Goal: Task Accomplishment & Management: Manage account settings

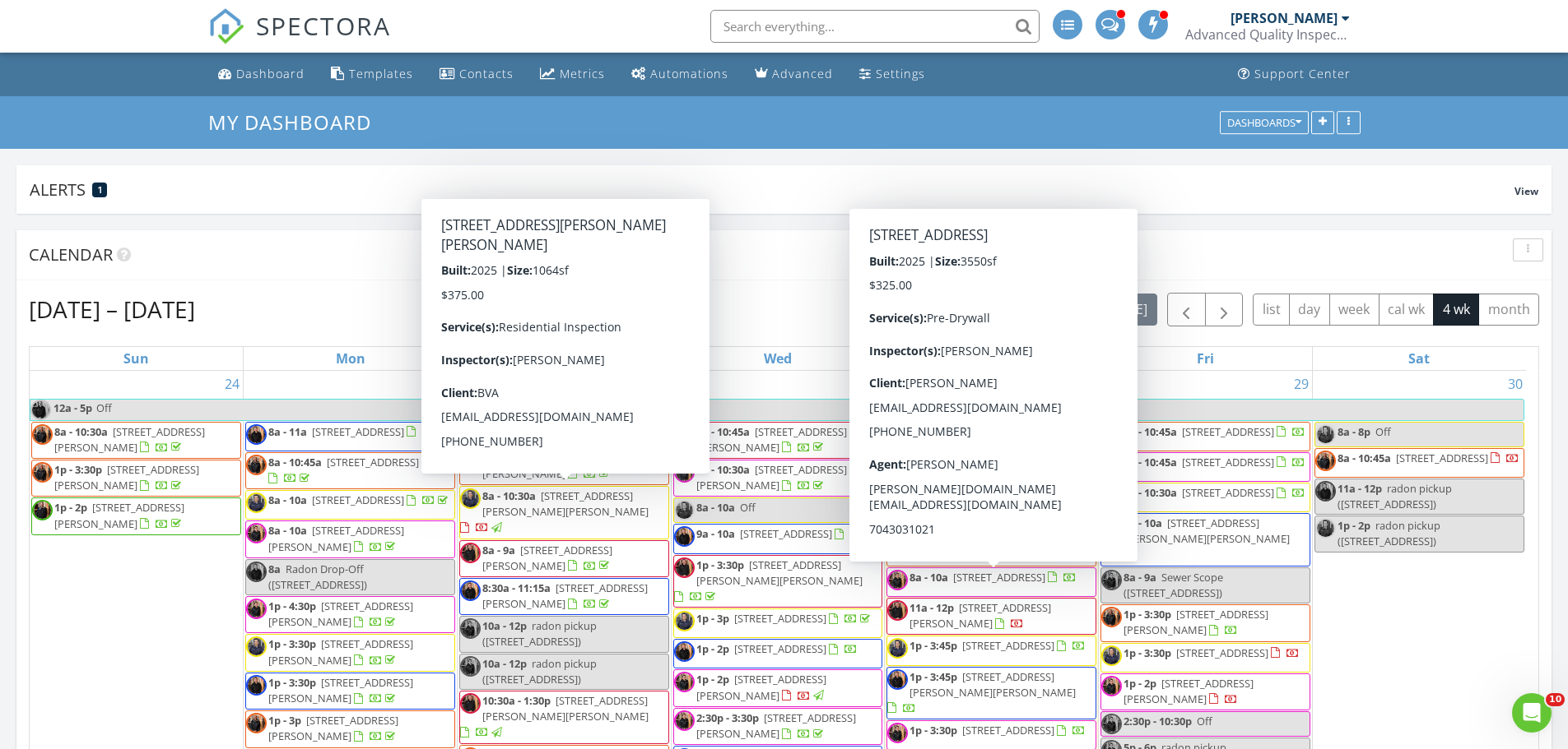
click at [1020, 594] on span "8a - 10a 275 Yellow River Wy, Garner 27529" at bounding box center [981, 581] width 189 height 24
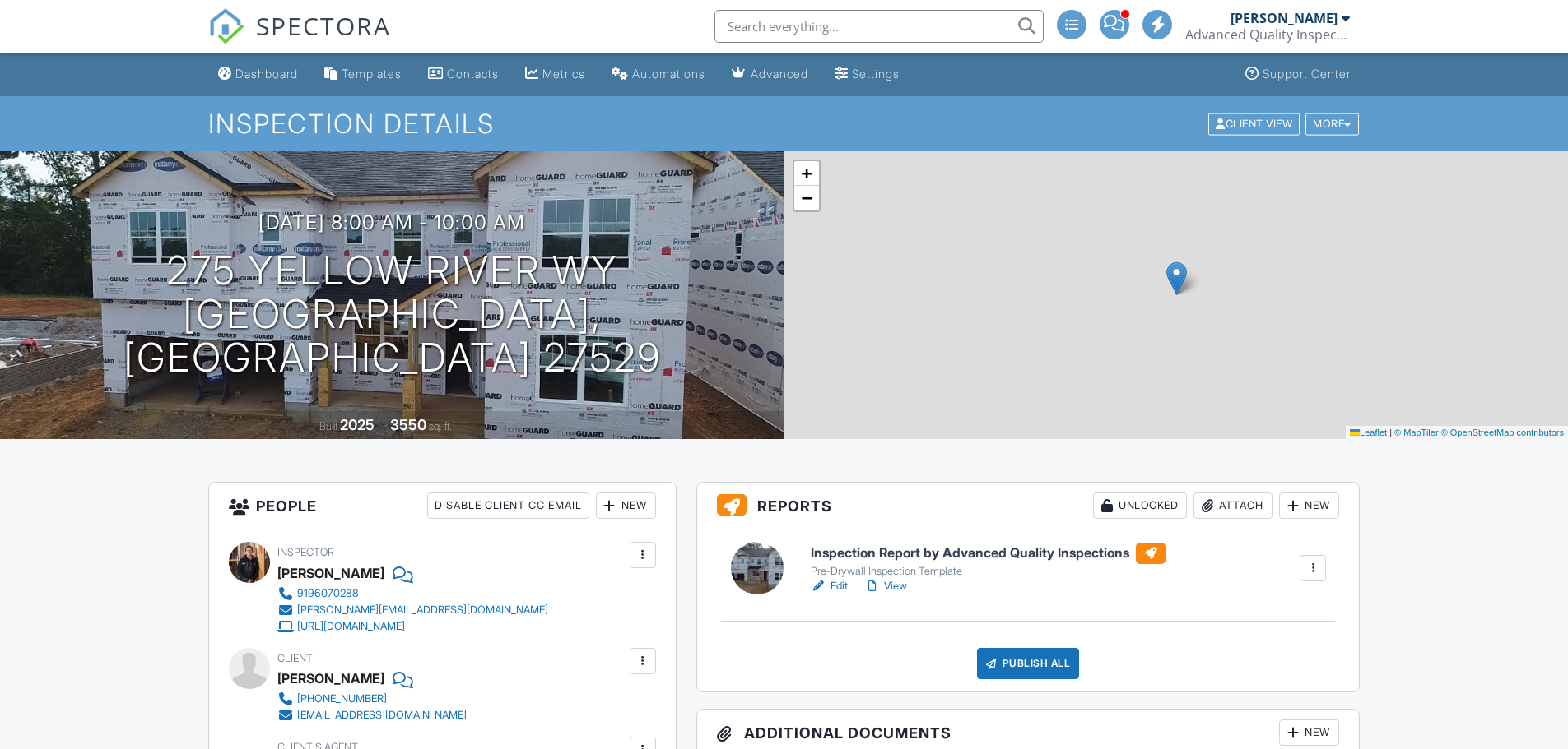
scroll to position [246, 0]
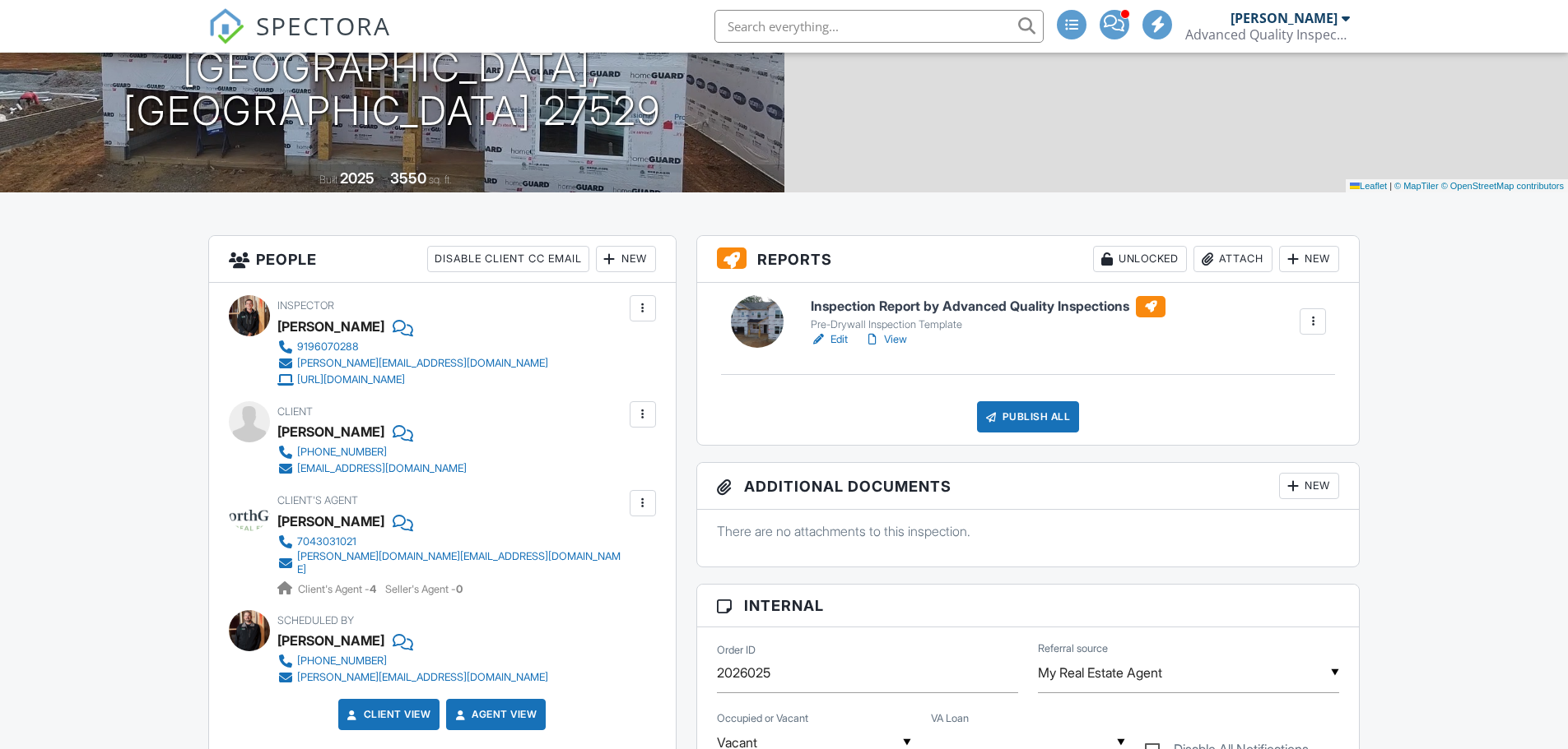
click at [833, 339] on link "Edit" at bounding box center [829, 339] width 37 height 17
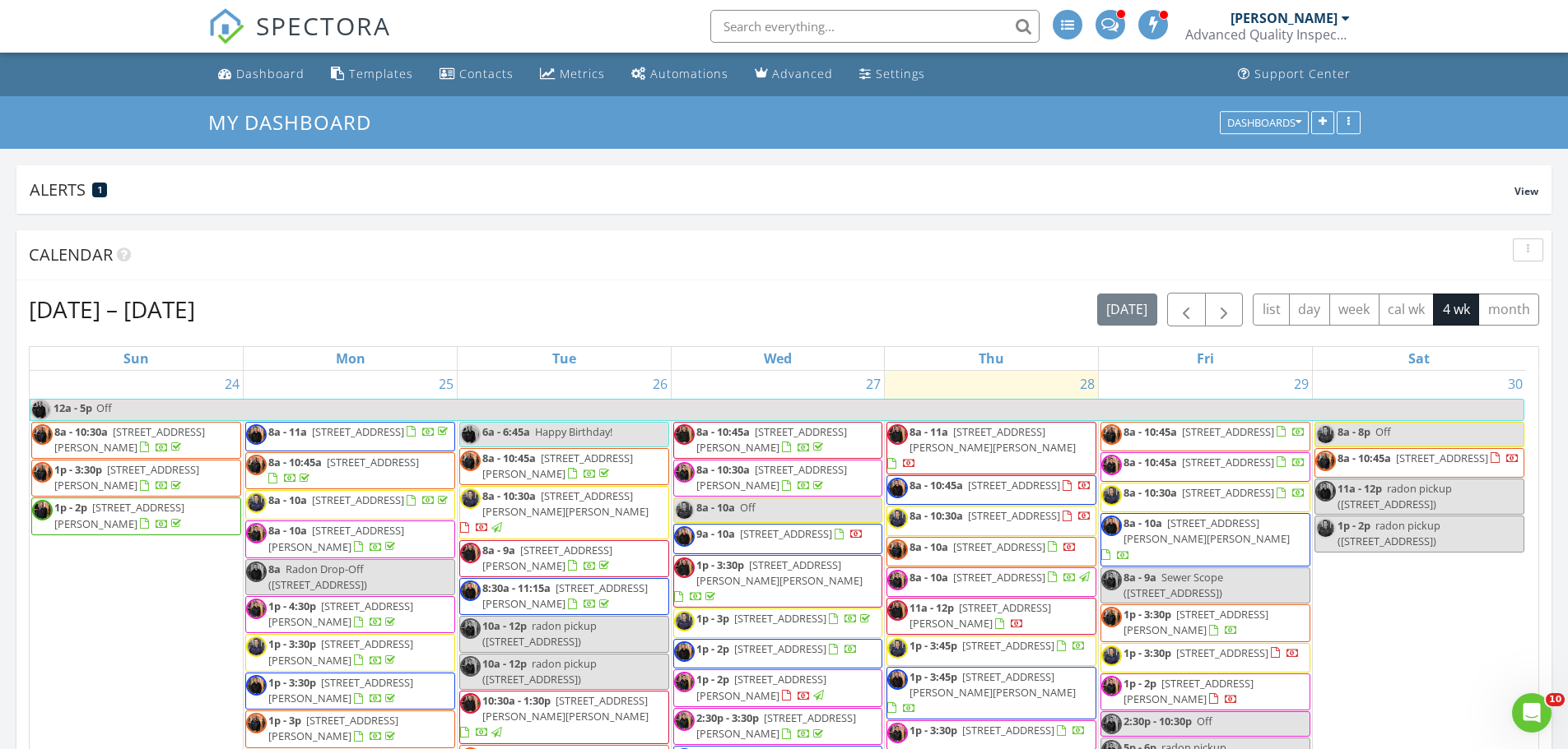
drag, startPoint x: 807, startPoint y: 520, endPoint x: 1022, endPoint y: 559, distance: 218.5
click at [1022, 559] on span "8a - 10a 2407 Picual Wy, New Hill 27562" at bounding box center [981, 551] width 189 height 24
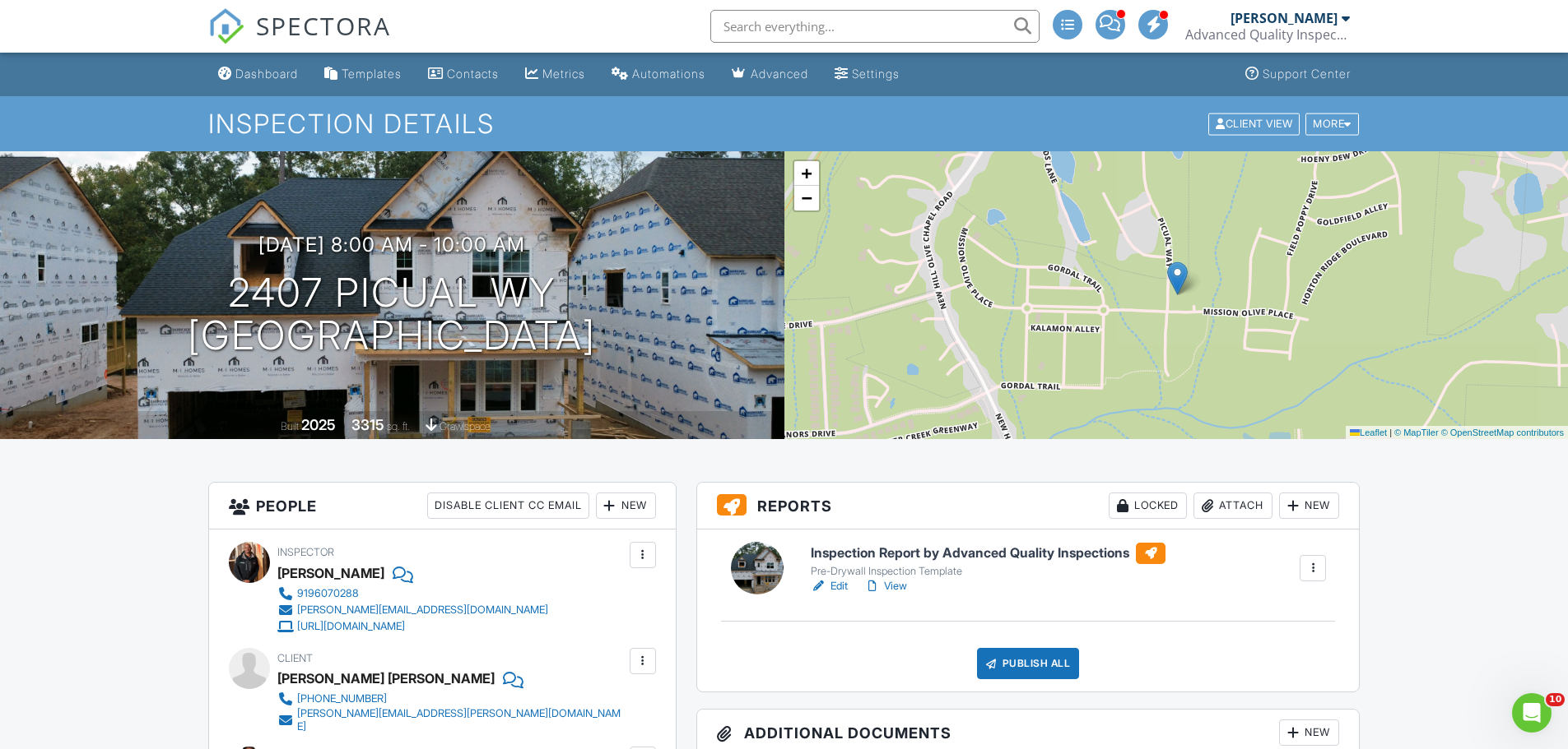
click at [834, 589] on link "Edit" at bounding box center [829, 586] width 37 height 17
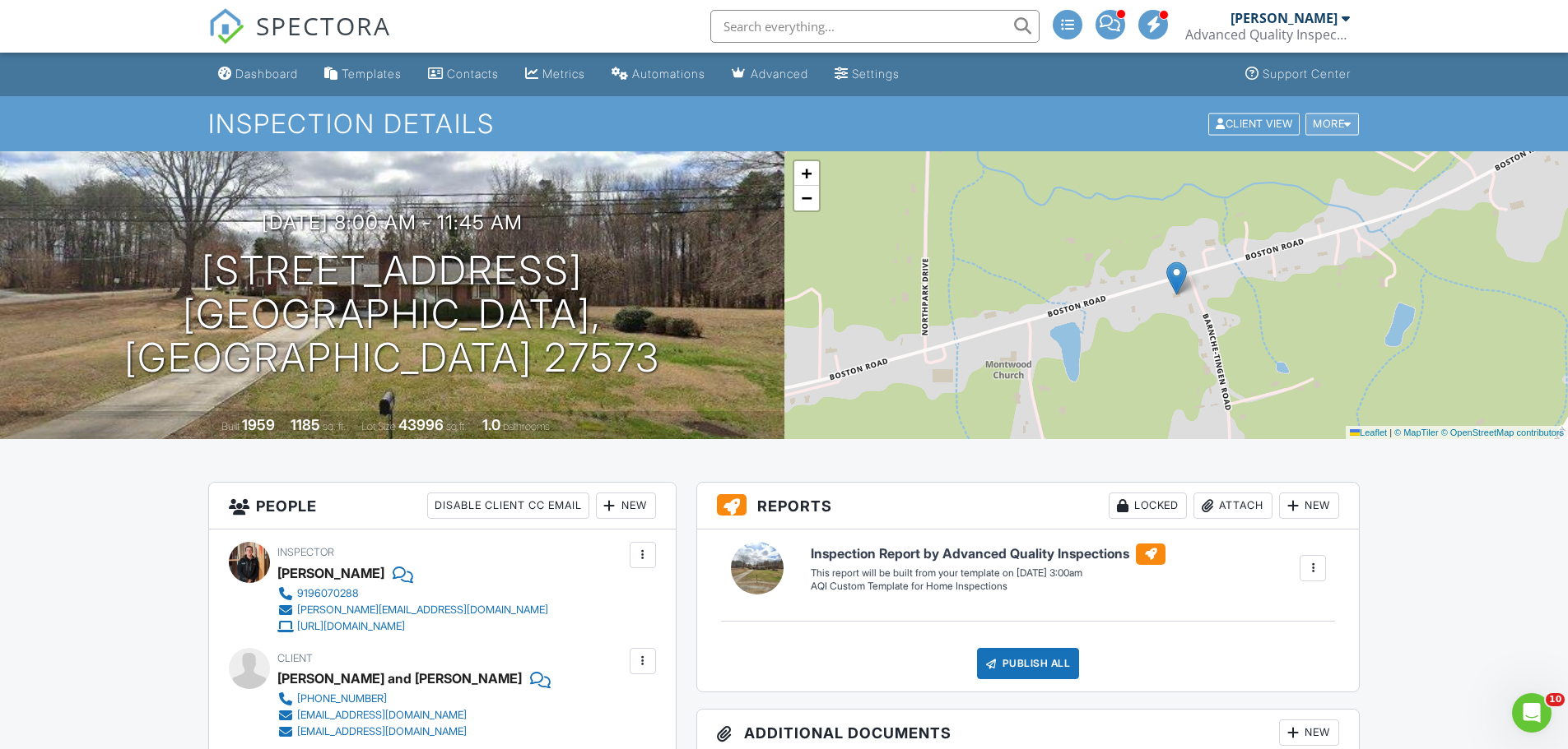
click at [1328, 119] on div "More" at bounding box center [1331, 124] width 54 height 22
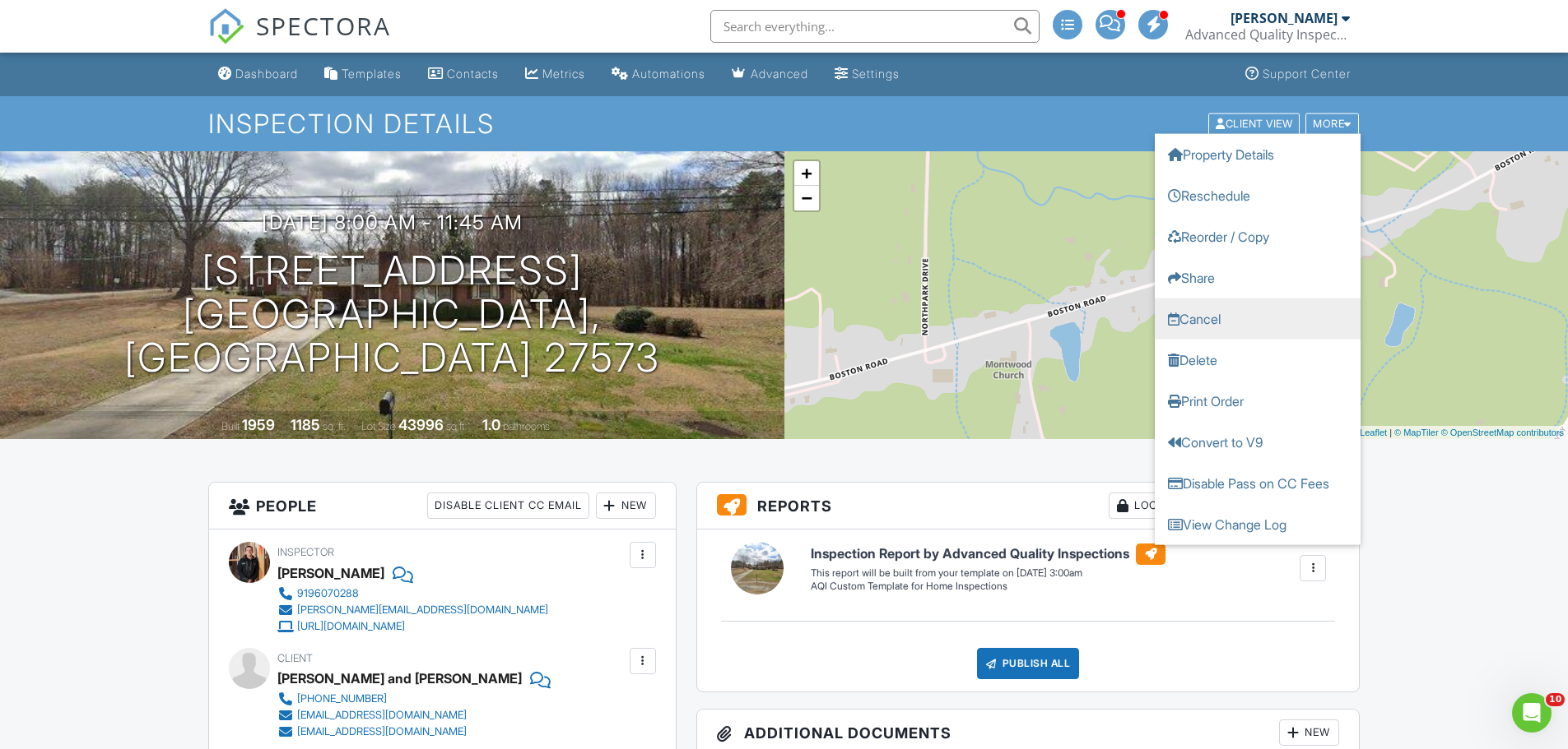
click at [1238, 316] on link "Cancel" at bounding box center [1257, 318] width 206 height 41
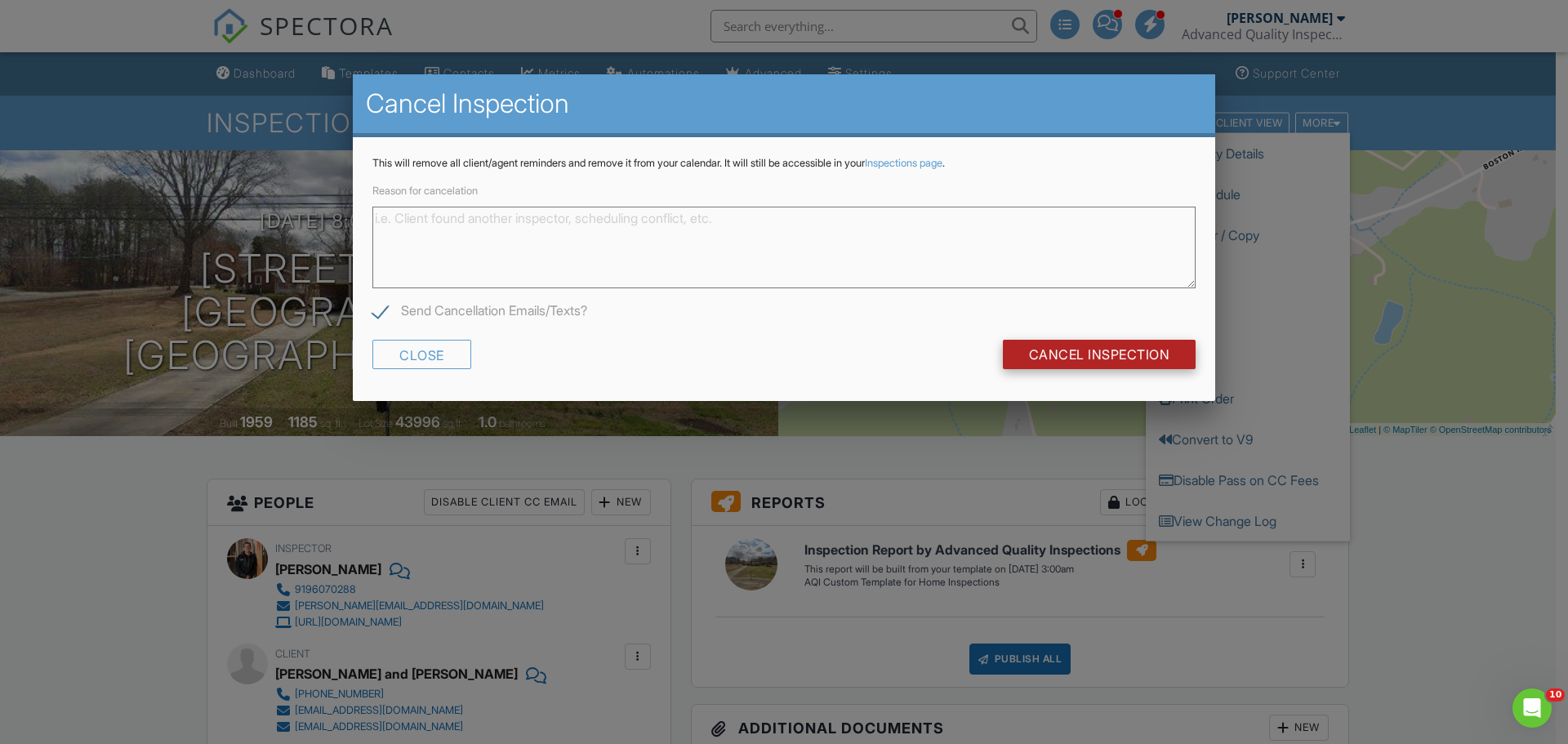
click at [1090, 356] on input "Cancel Inspection" at bounding box center [1100, 354] width 193 height 29
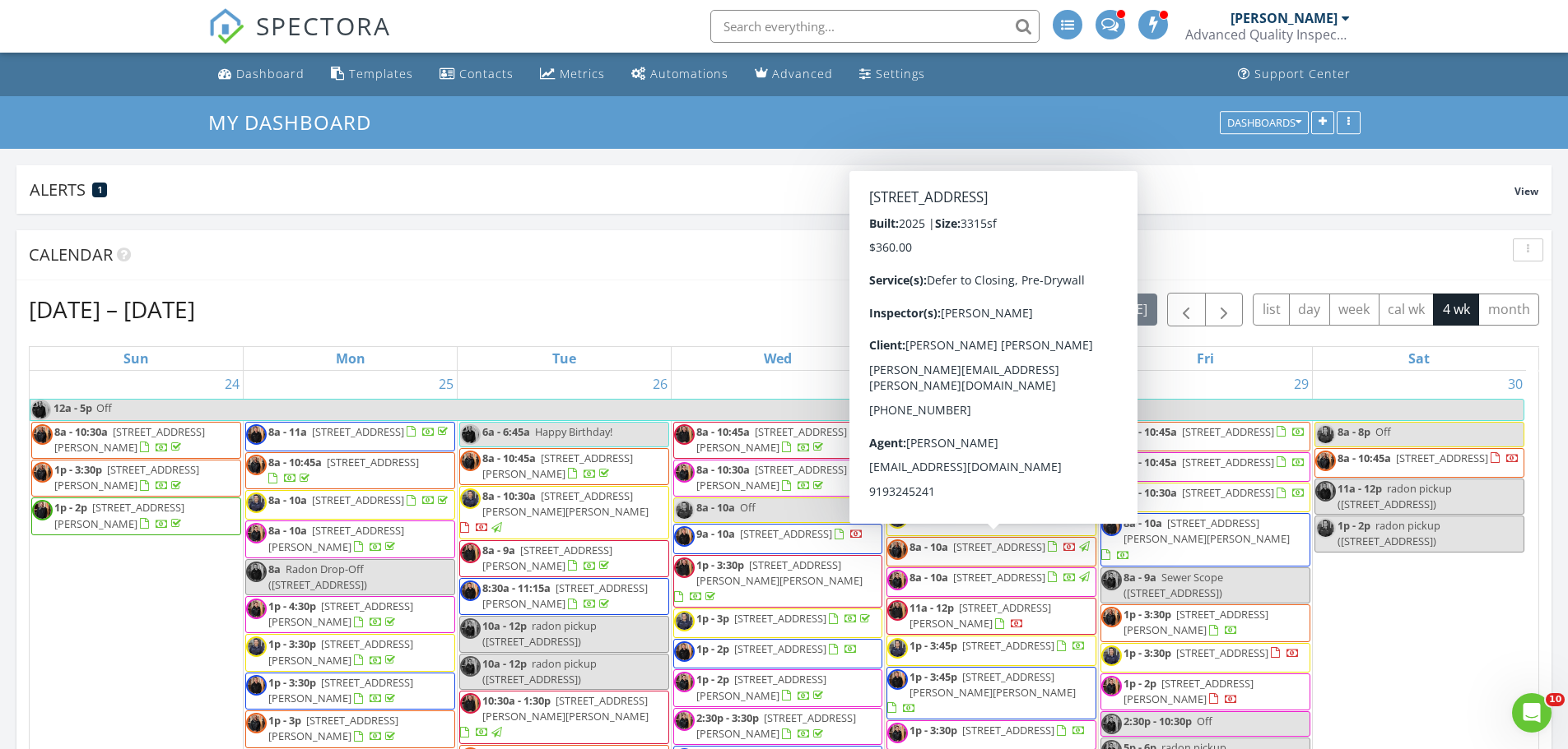
click at [1004, 558] on span "8a - 10a 2407 Picual Wy, New Hill 27562" at bounding box center [989, 551] width 205 height 24
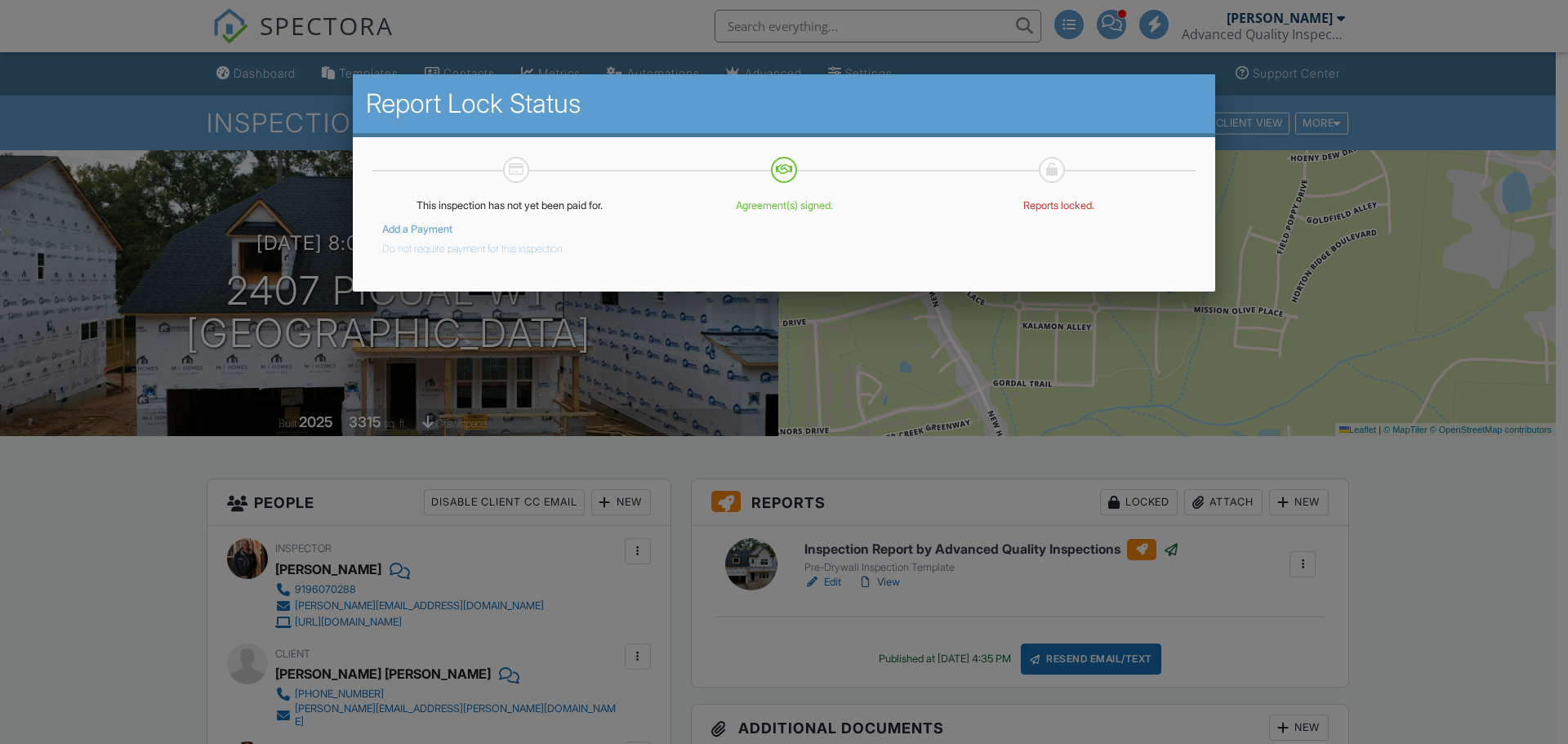
click at [510, 253] on button "Do not require payment for this inspection." at bounding box center [473, 246] width 183 height 19
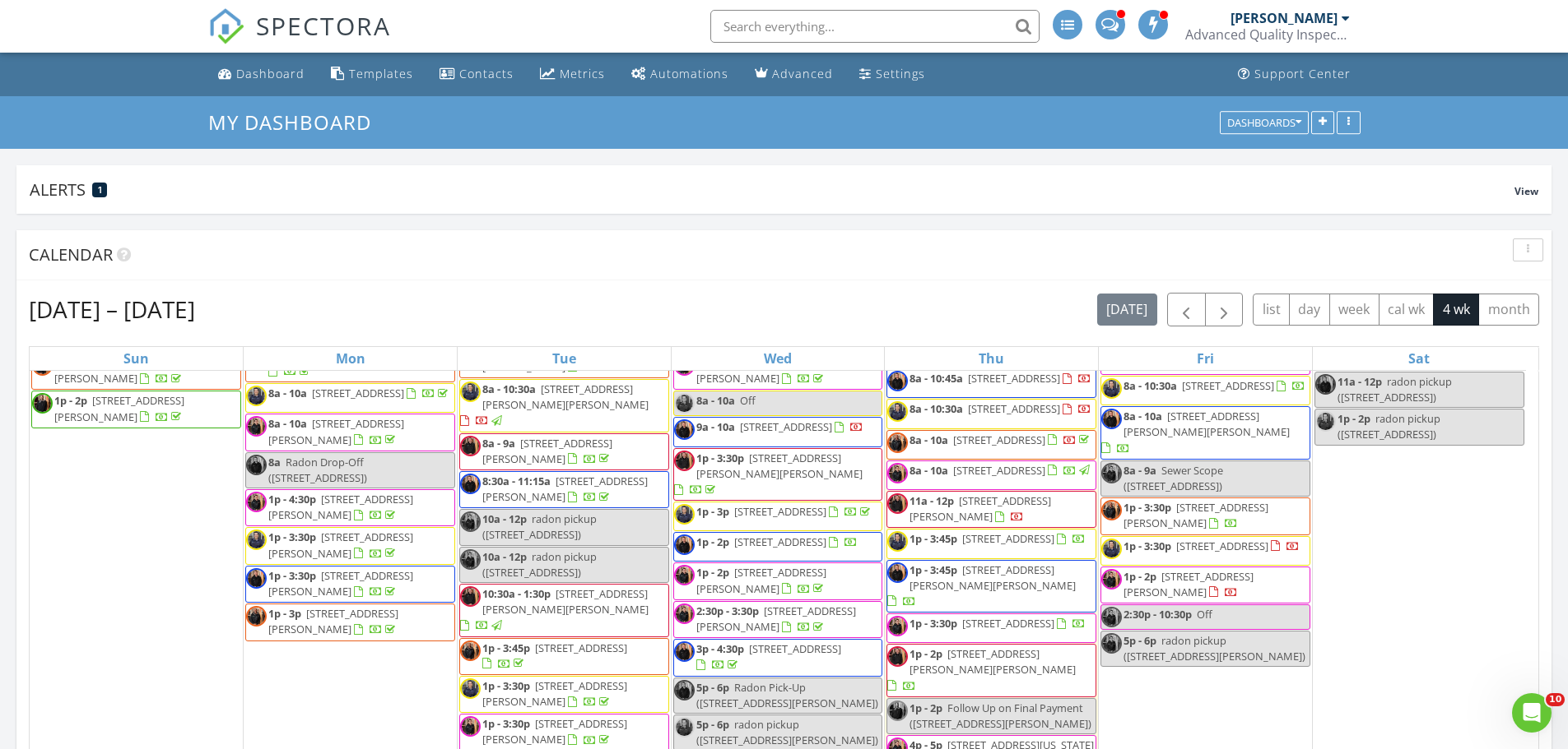
scroll to position [165, 0]
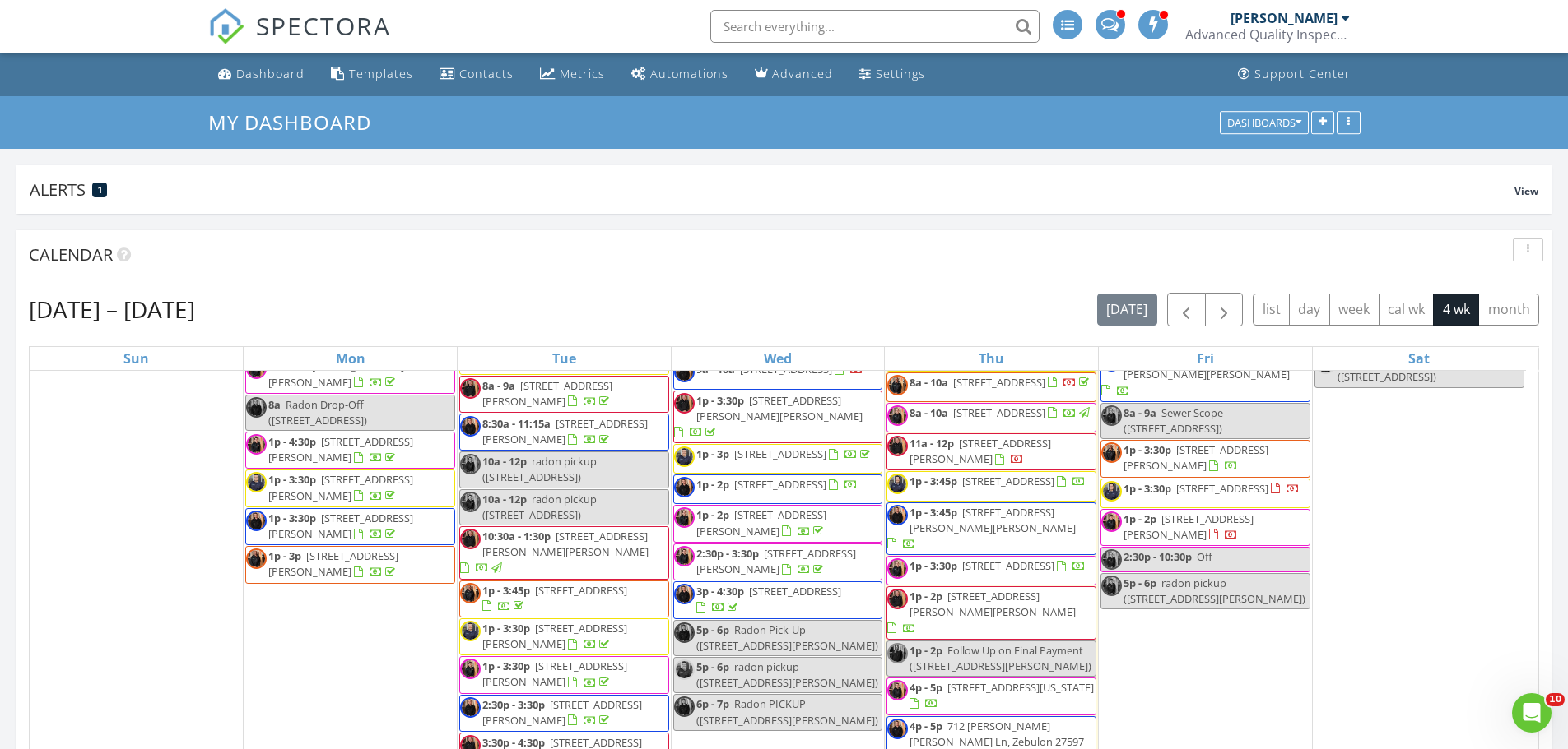
click at [1056, 581] on span "1p - 3:30p 756 Emerald Bay Cir, Raleigh 27610" at bounding box center [986, 570] width 199 height 24
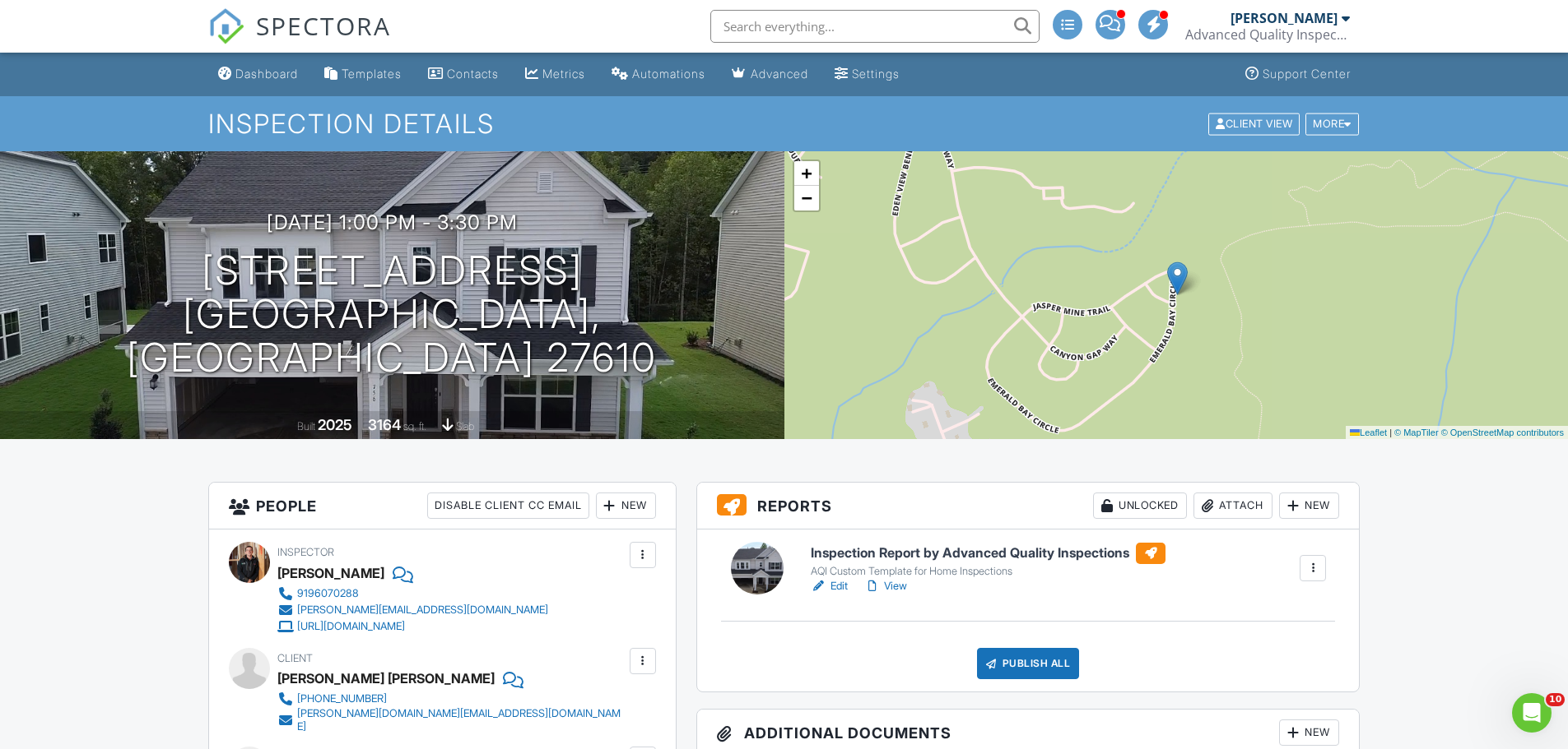
click at [844, 586] on link "Edit" at bounding box center [829, 586] width 37 height 17
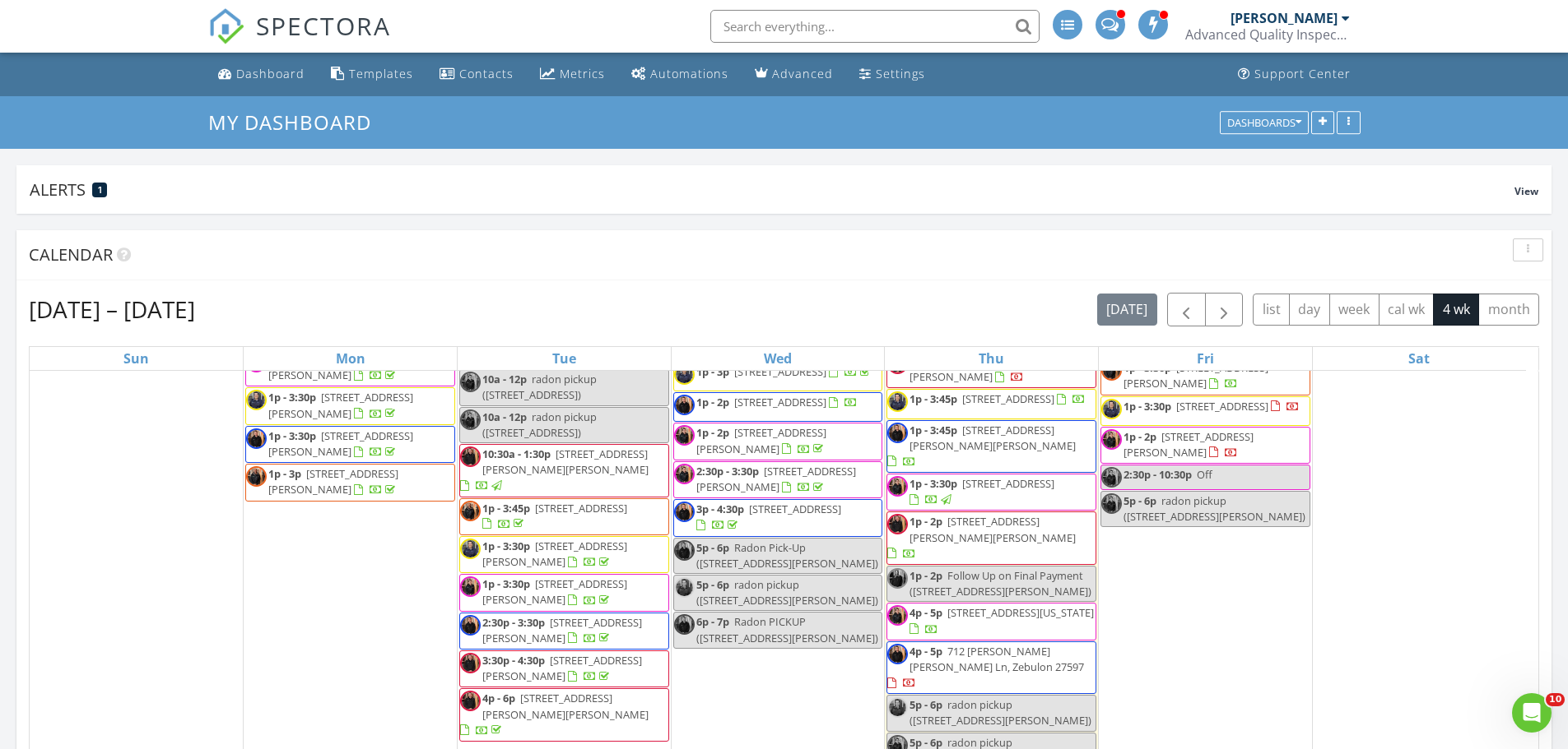
scroll to position [329, 0]
